Goal: Check status: Check status

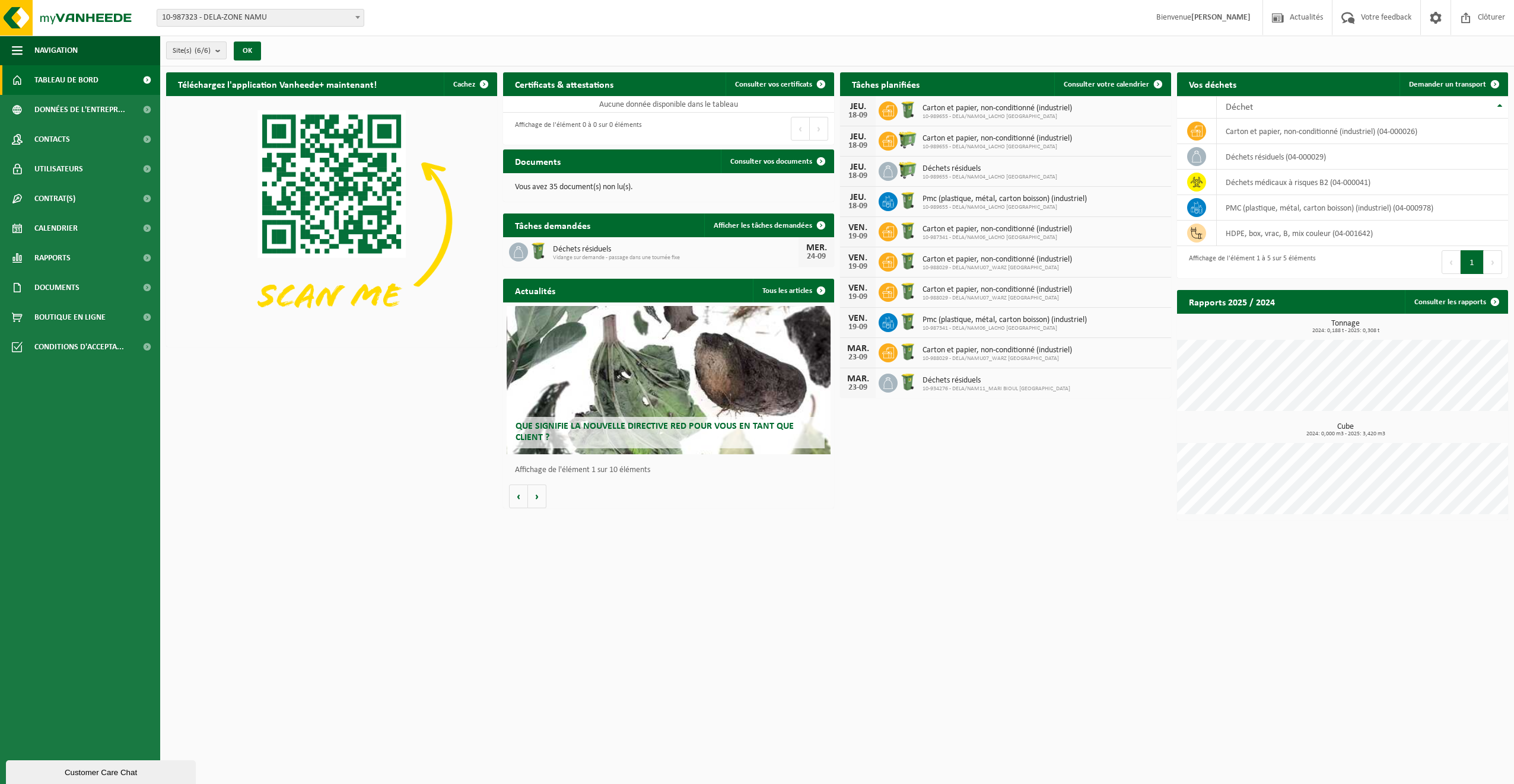
click at [220, 49] on b "submit" at bounding box center [221, 50] width 10 height 16
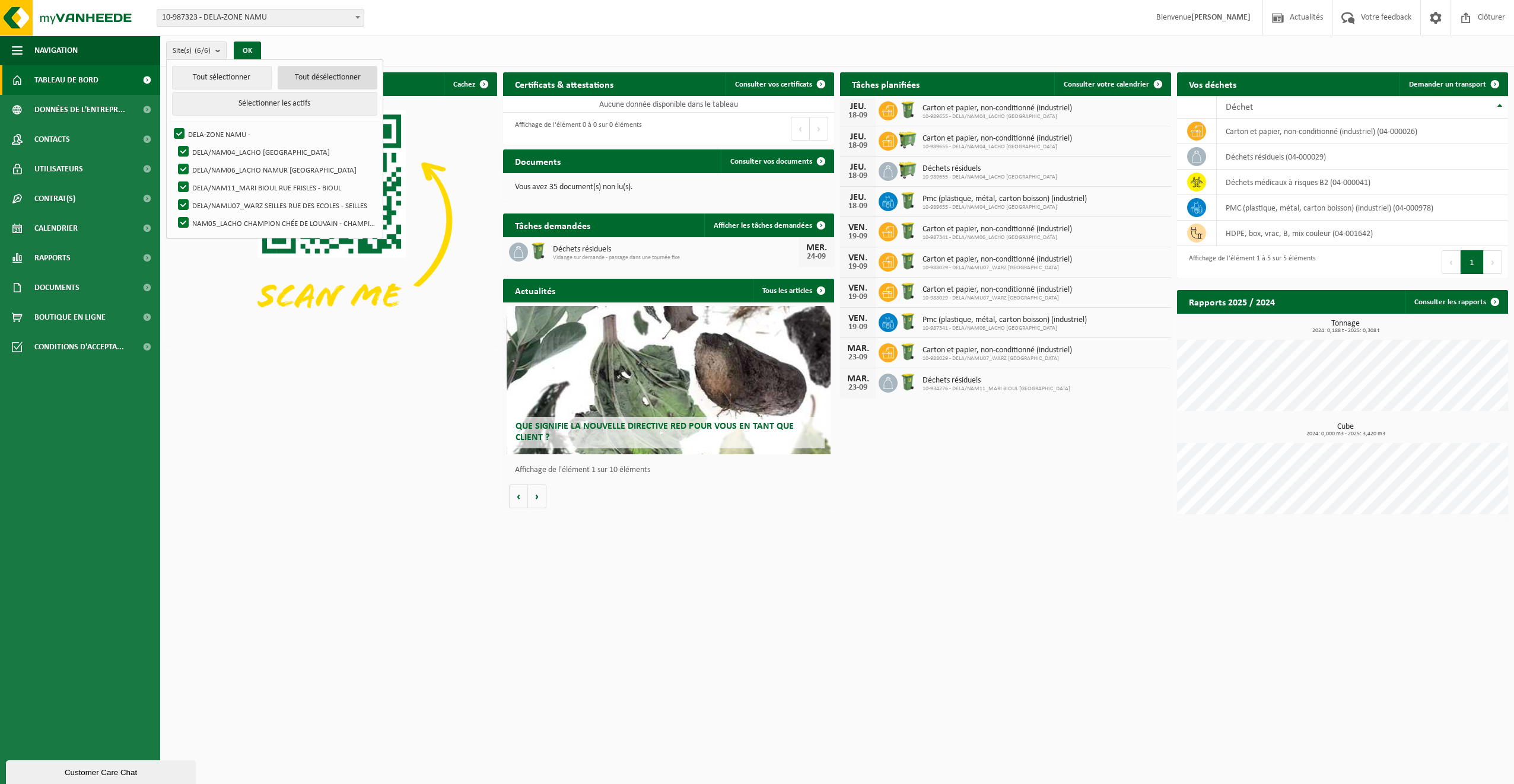
click at [296, 78] on button "Tout désélectionner" at bounding box center [327, 78] width 100 height 24
checkbox input "false"
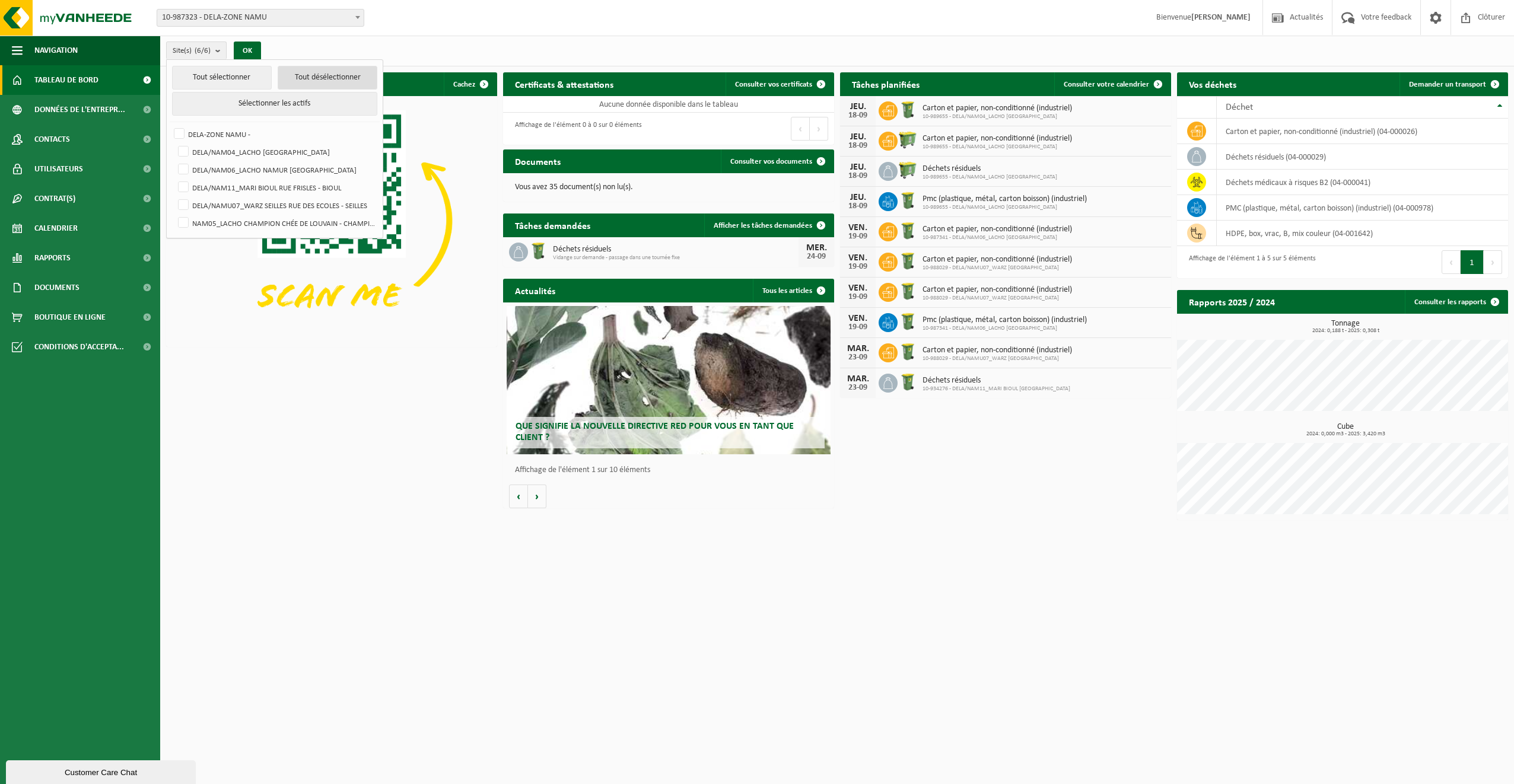
checkbox input "false"
click at [262, 204] on label "DELA/NAMU07_WARZ SEILLES RUE DES ECOLES - SEILLES" at bounding box center [276, 205] width 202 height 18
click at [174, 196] on input "DELA/NAMU07_WARZ SEILLES RUE DES ECOLES - SEILLES" at bounding box center [173, 196] width 1 height 1
checkbox input "true"
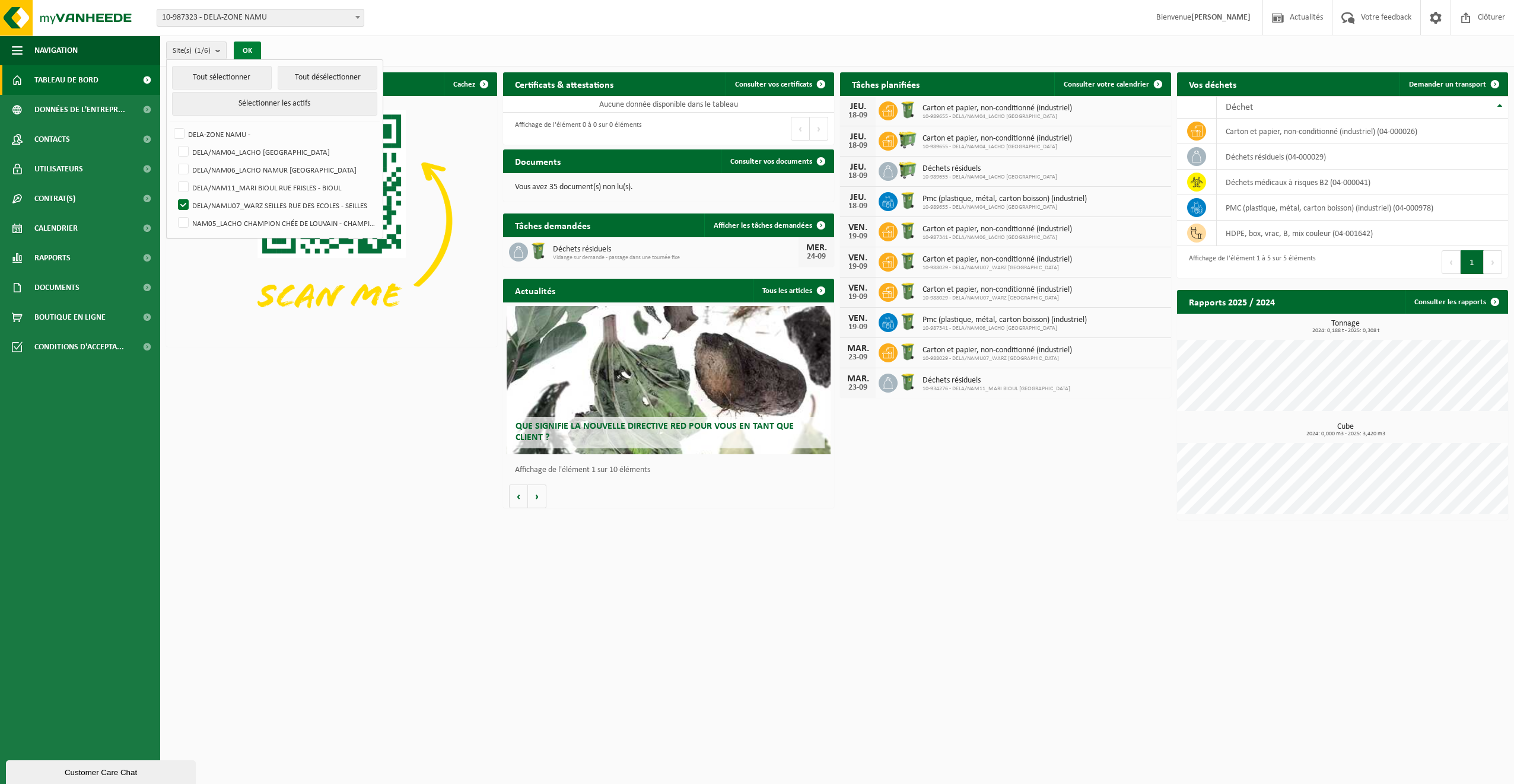
click at [250, 48] on button "OK" at bounding box center [247, 51] width 27 height 19
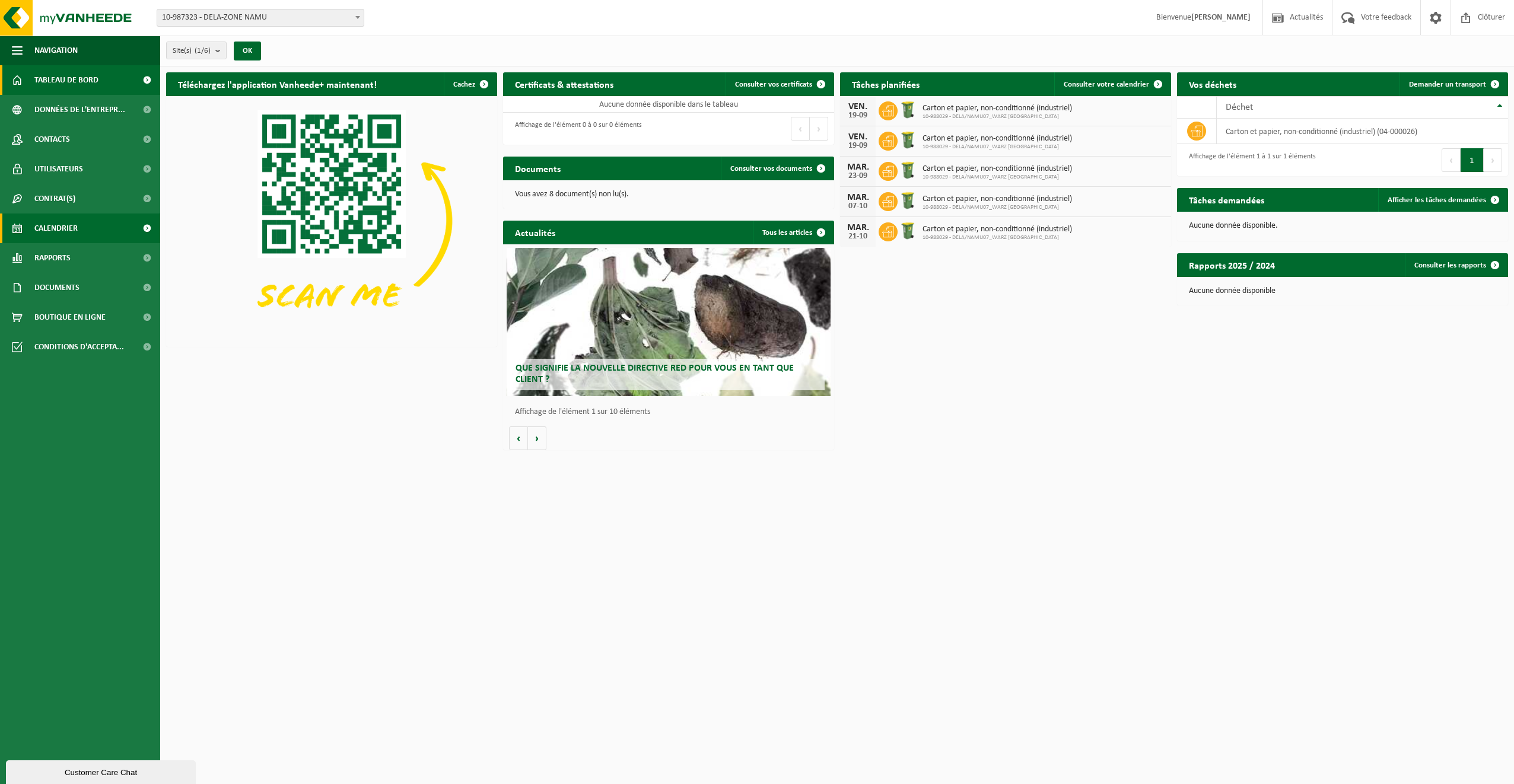
click at [71, 227] on span "Calendrier" at bounding box center [56, 228] width 43 height 30
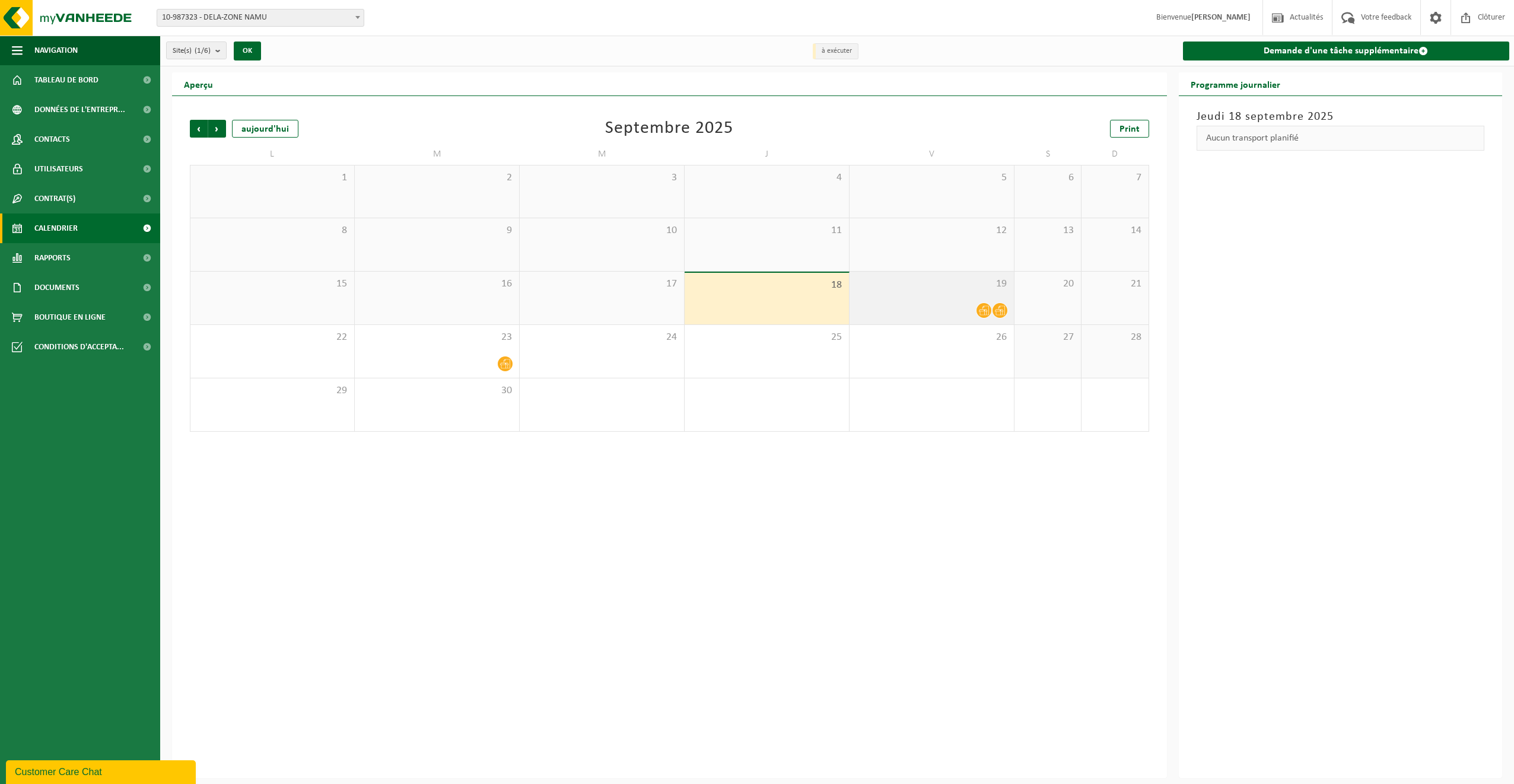
click at [948, 285] on span "19" at bounding box center [932, 283] width 153 height 13
